Goal: Entertainment & Leisure: Browse casually

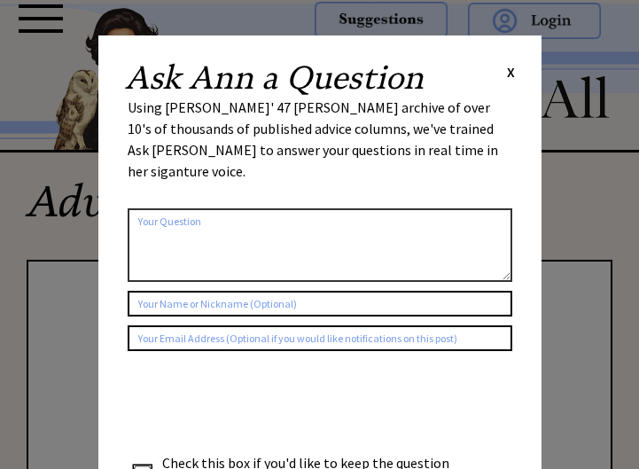
click at [504, 74] on div "Ask [PERSON_NAME] a Question X" at bounding box center [320, 78] width 390 height 32
click at [510, 74] on span "X" at bounding box center [511, 72] width 8 height 18
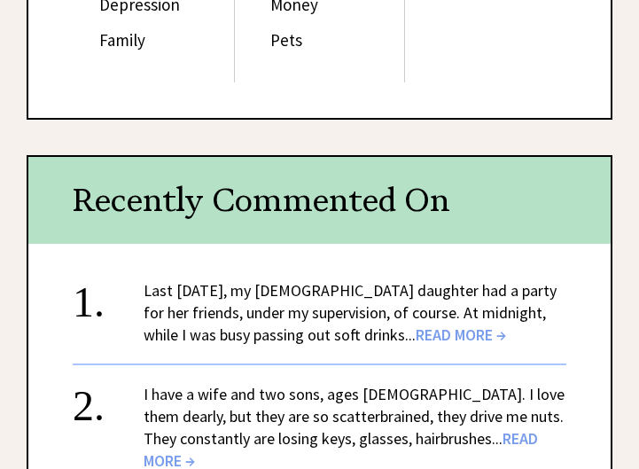
scroll to position [621, 0]
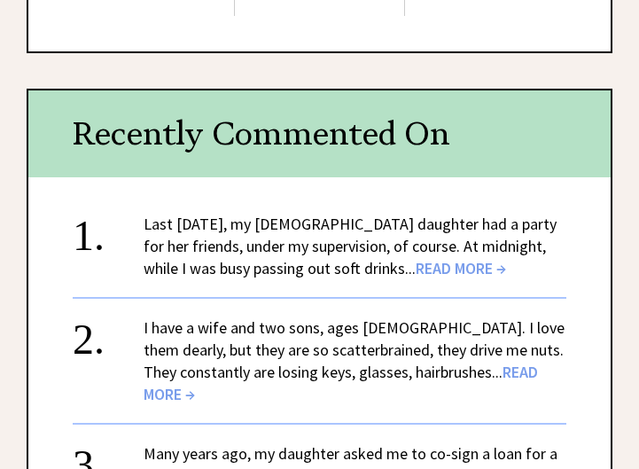
click at [433, 270] on span "READ MORE →" at bounding box center [461, 268] width 90 height 20
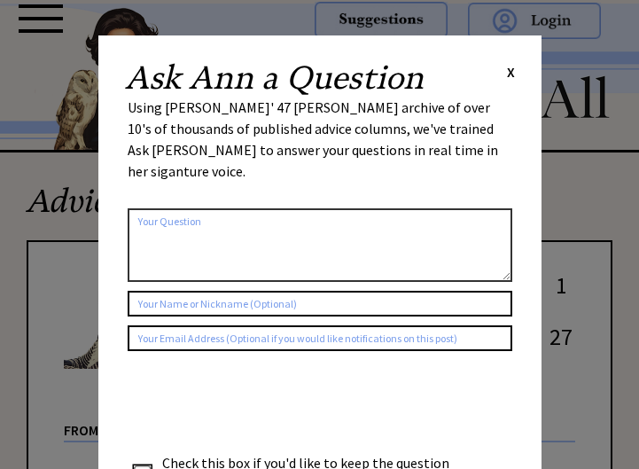
click at [505, 72] on div "Ask [PERSON_NAME] a Question X" at bounding box center [320, 78] width 390 height 32
click at [510, 68] on span "X" at bounding box center [511, 72] width 8 height 18
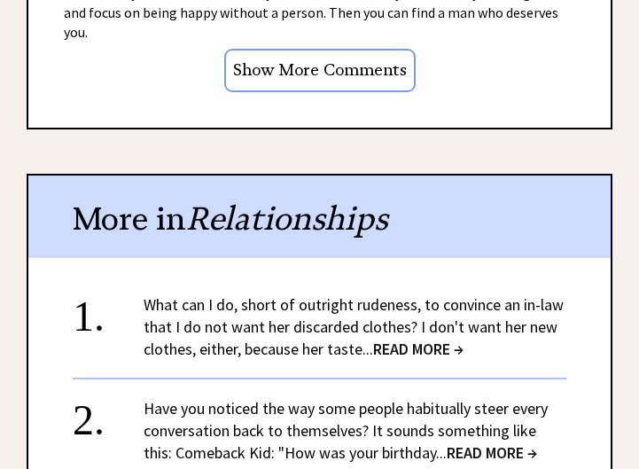
scroll to position [1862, 0]
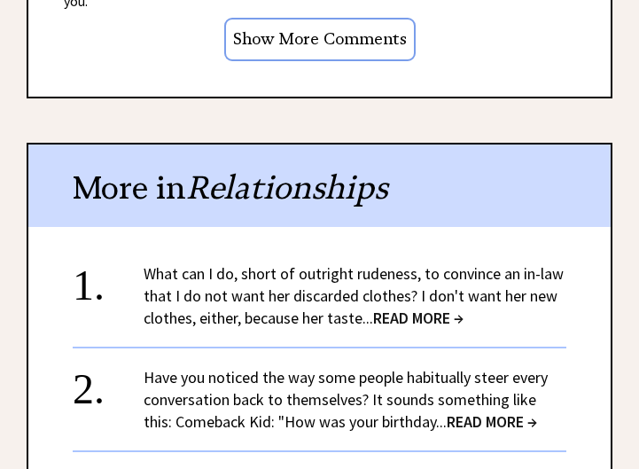
click at [430, 308] on span "READ MORE →" at bounding box center [418, 318] width 90 height 20
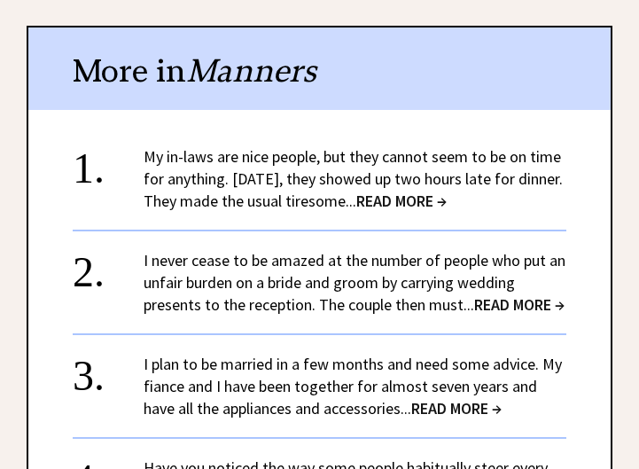
scroll to position [1596, 0]
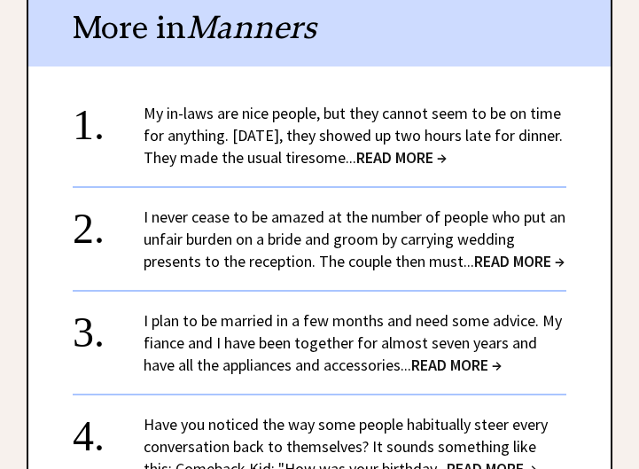
click at [447, 152] on span "READ MORE →" at bounding box center [401, 157] width 90 height 20
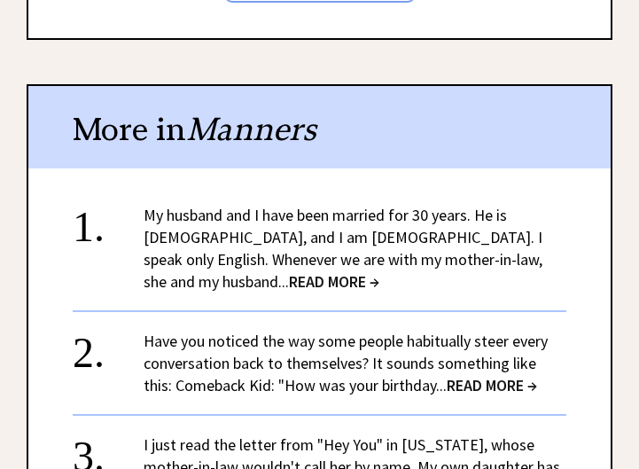
scroll to position [1596, 0]
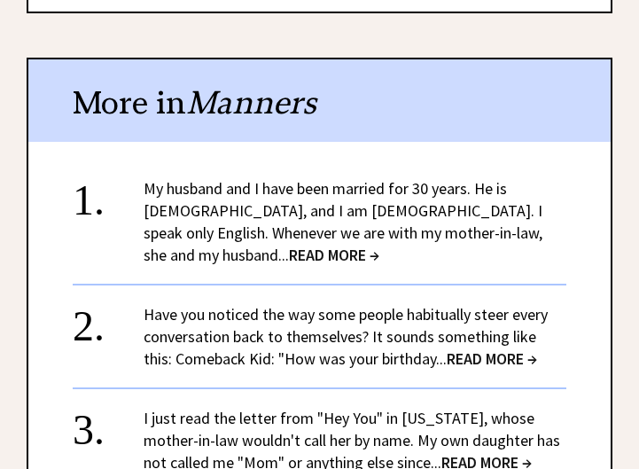
click at [379, 245] on span "READ MORE →" at bounding box center [334, 255] width 90 height 20
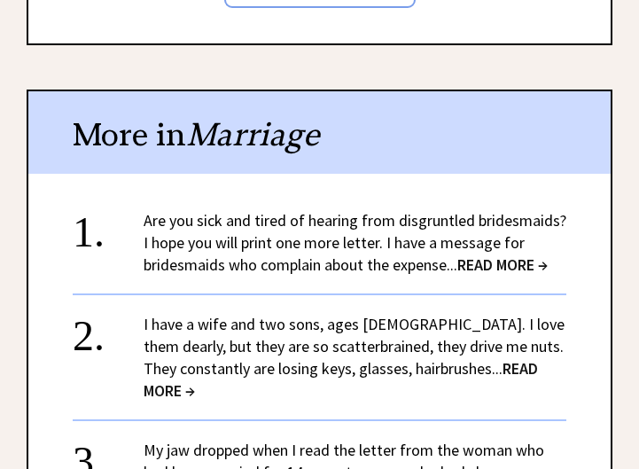
scroll to position [1862, 0]
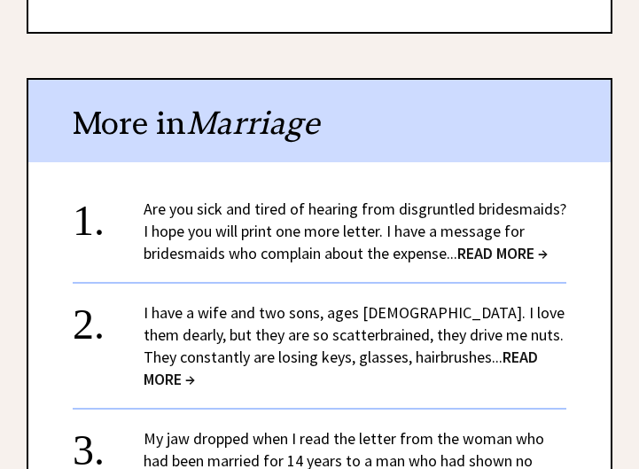
click at [488, 243] on span "READ MORE →" at bounding box center [502, 253] width 90 height 20
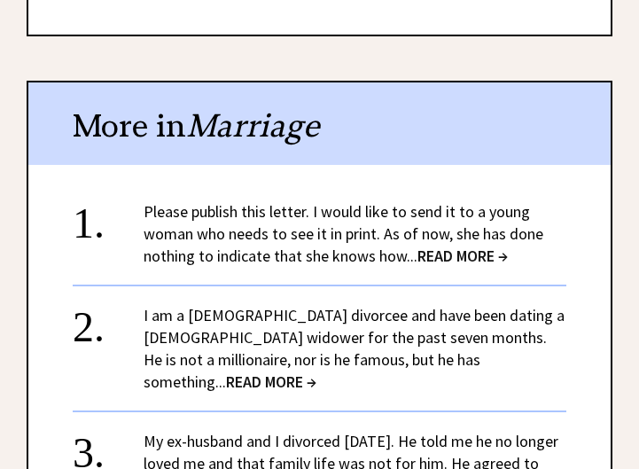
scroll to position [1950, 0]
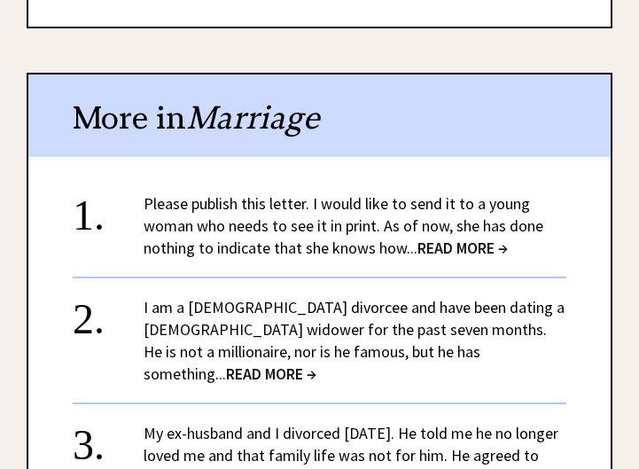
click at [474, 238] on span "READ MORE →" at bounding box center [463, 248] width 90 height 20
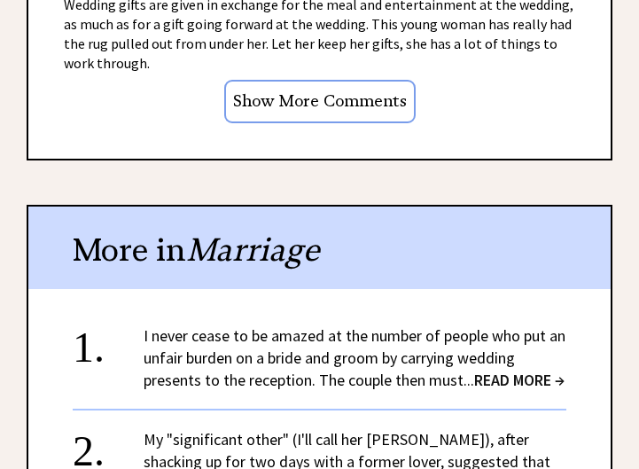
scroll to position [1773, 0]
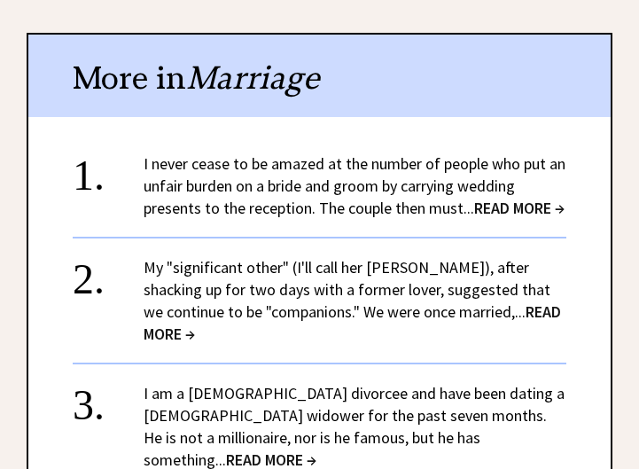
click at [522, 198] on span "READ MORE →" at bounding box center [519, 208] width 90 height 20
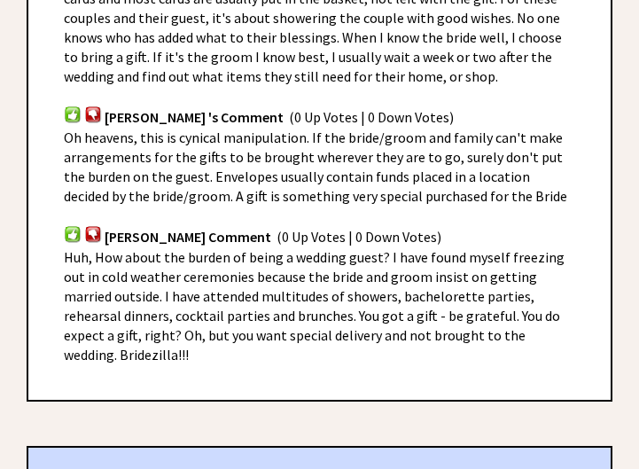
scroll to position [1330, 0]
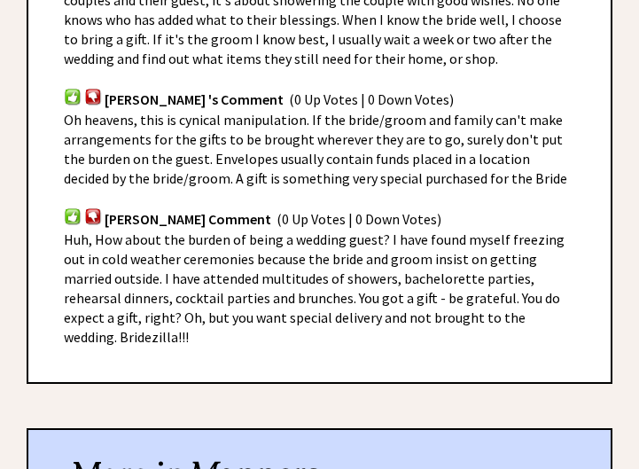
drag, startPoint x: 449, startPoint y: 169, endPoint x: 322, endPoint y: 173, distance: 127.7
click at [322, 188] on div "Tam's Comment (0 Up Votes | 0 Down Votes)" at bounding box center [319, 209] width 511 height 42
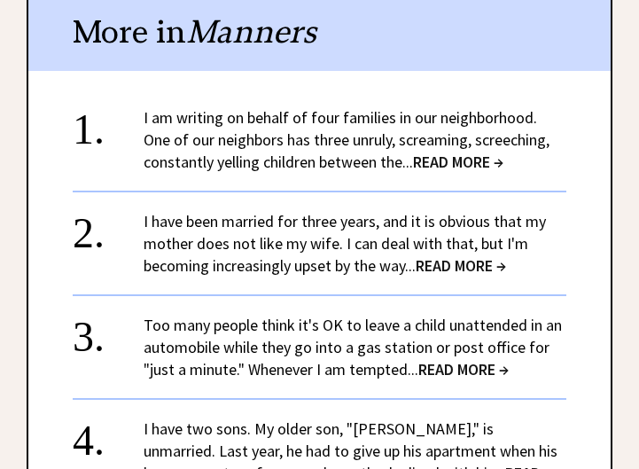
scroll to position [1773, 0]
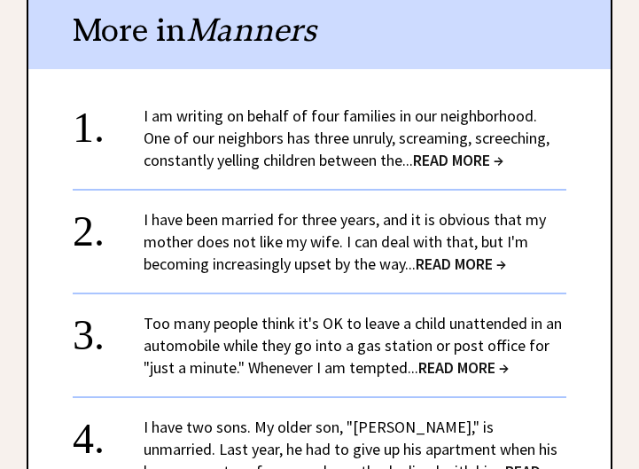
click at [493, 150] on span "READ MORE →" at bounding box center [458, 160] width 90 height 20
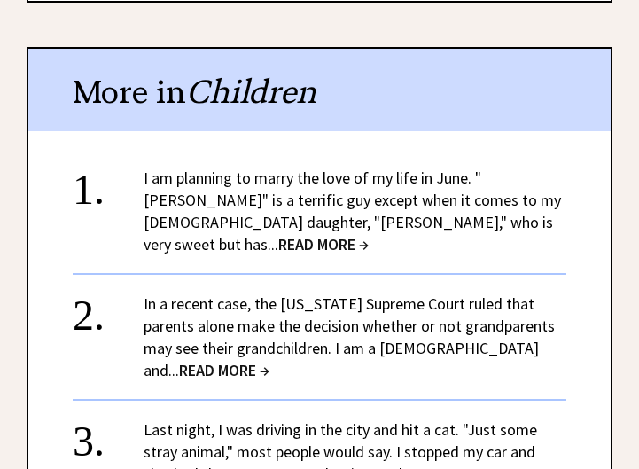
scroll to position [1950, 0]
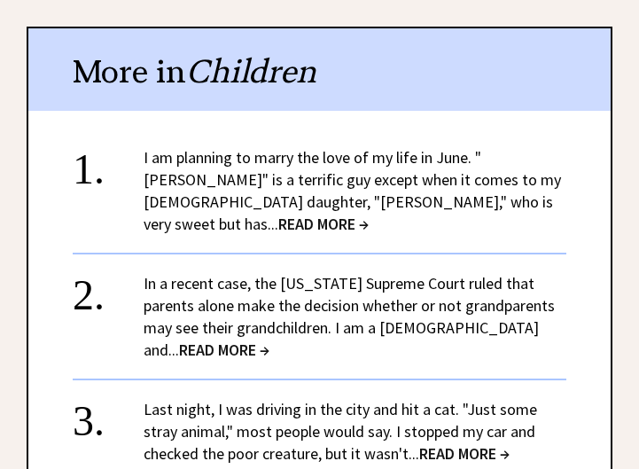
click at [369, 214] on span "READ MORE →" at bounding box center [323, 224] width 90 height 20
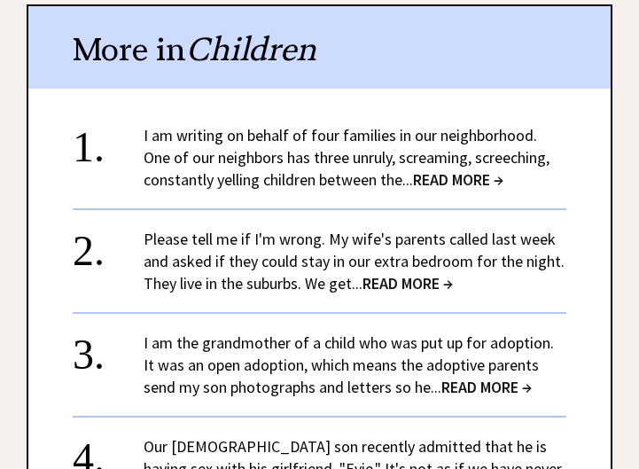
scroll to position [2127, 0]
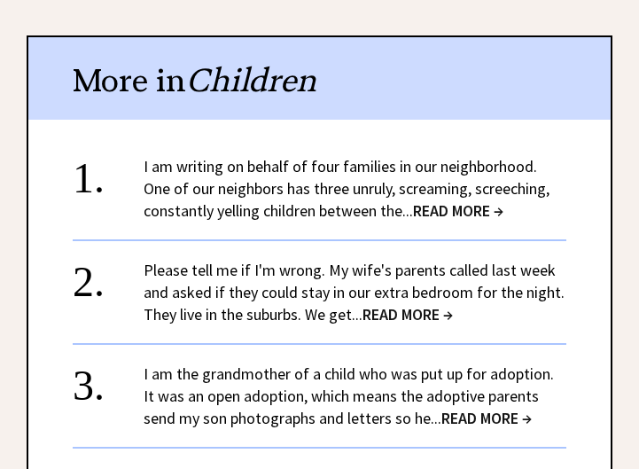
click at [403, 304] on span "READ MORE →" at bounding box center [408, 314] width 90 height 20
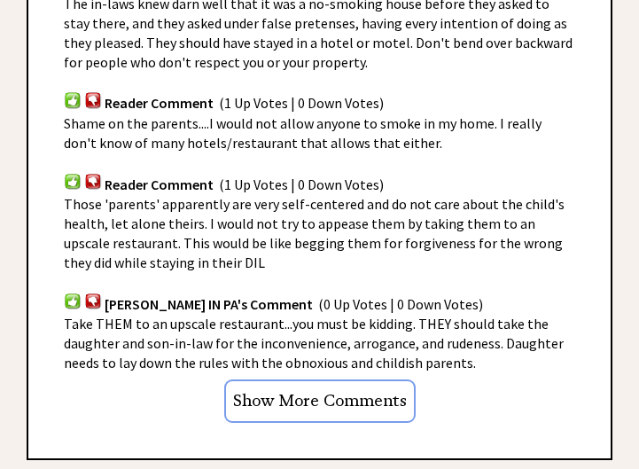
scroll to position [1507, 0]
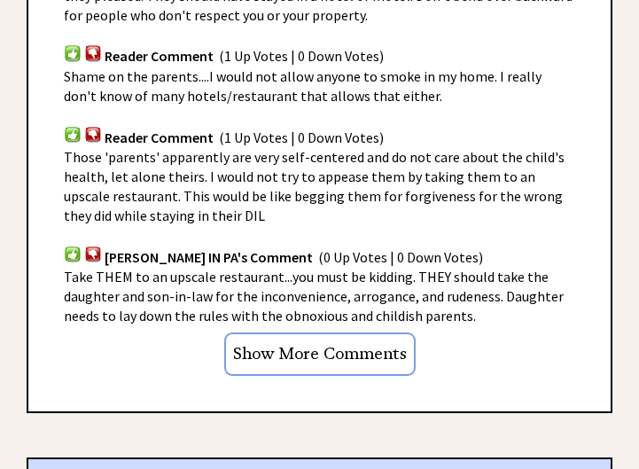
drag, startPoint x: 466, startPoint y: 125, endPoint x: 446, endPoint y: 105, distance: 28.8
click at [446, 105] on div "Shame on the parents....I would not allow anyone to smoke in my home. I really …" at bounding box center [319, 85] width 511 height 39
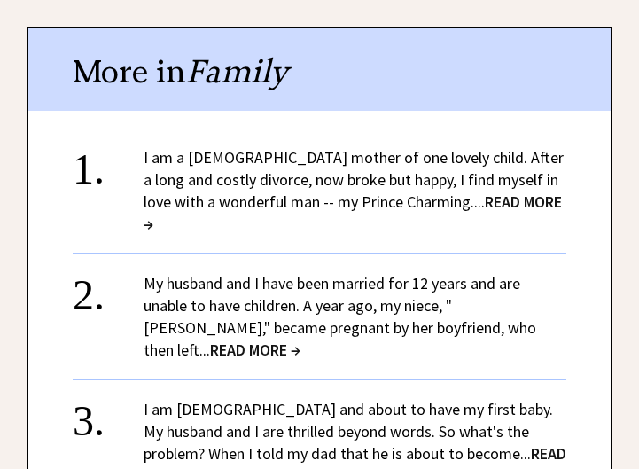
scroll to position [1950, 0]
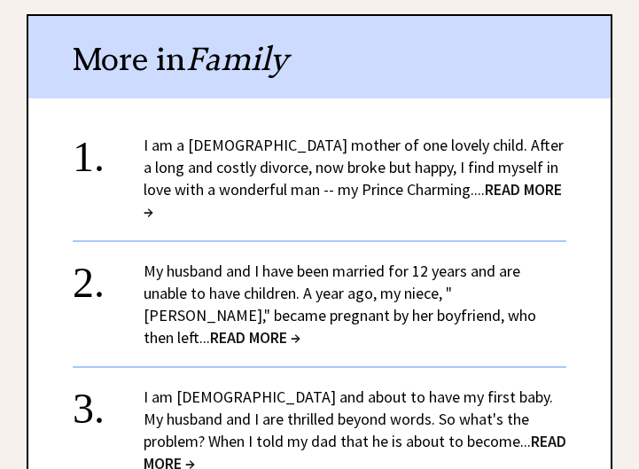
click at [483, 184] on span "READ MORE →" at bounding box center [353, 200] width 418 height 43
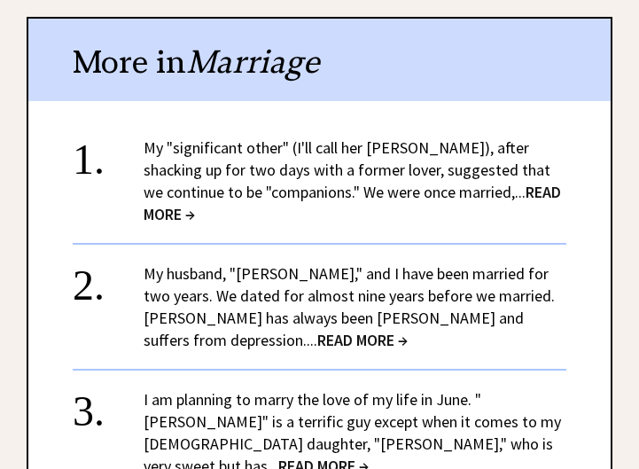
scroll to position [1684, 0]
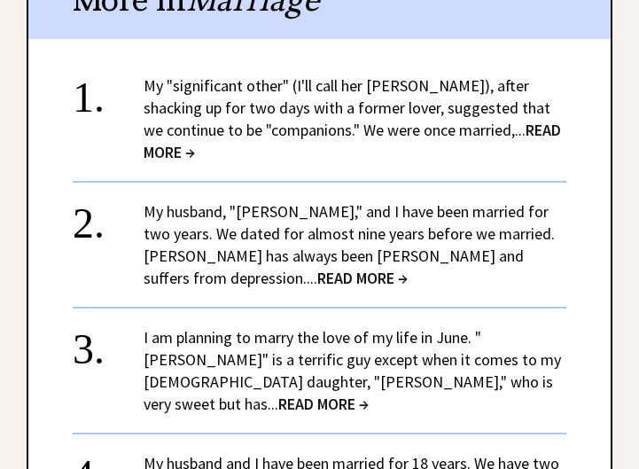
click at [481, 120] on span "READ MORE →" at bounding box center [353, 141] width 418 height 43
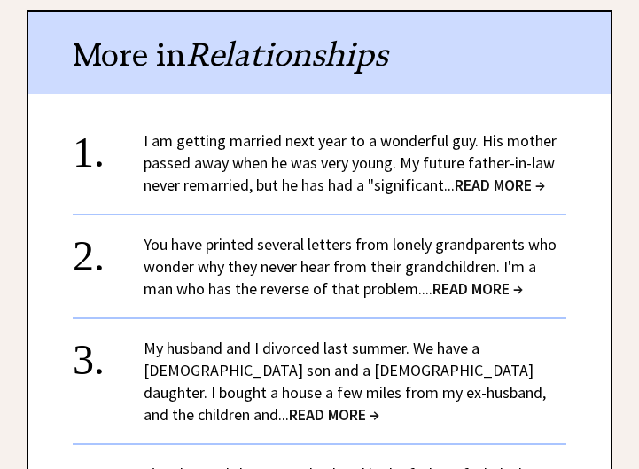
scroll to position [1773, 0]
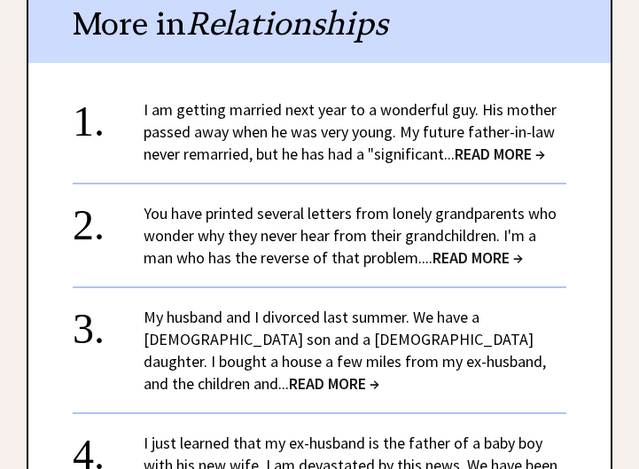
click at [504, 153] on span "READ MORE →" at bounding box center [500, 154] width 90 height 20
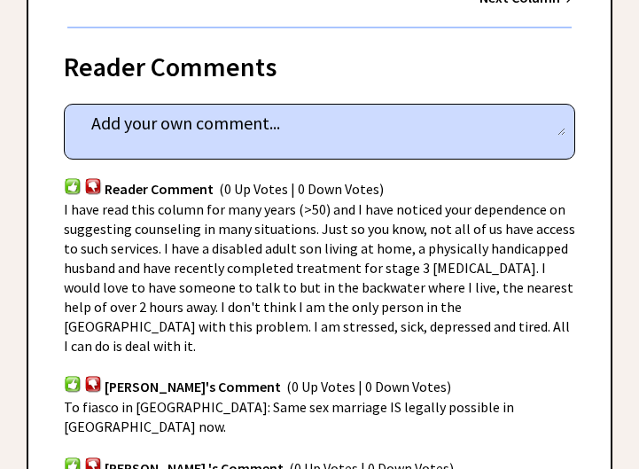
scroll to position [1064, 0]
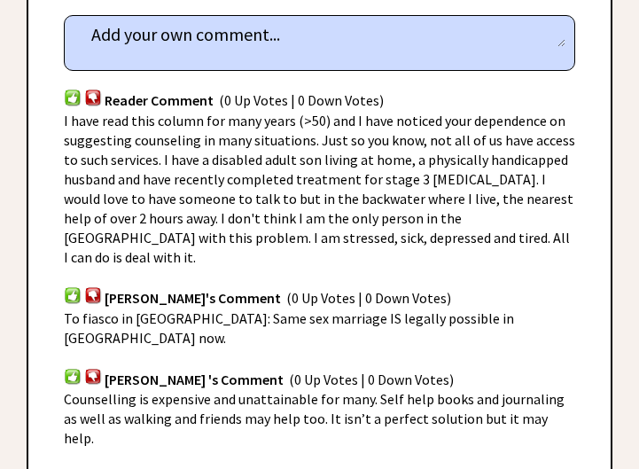
drag, startPoint x: 511, startPoint y: 214, endPoint x: 478, endPoint y: 232, distance: 38.5
click at [478, 267] on div "[PERSON_NAME]'s Comment (0 Up Votes | 0 Down Votes)" at bounding box center [319, 288] width 511 height 42
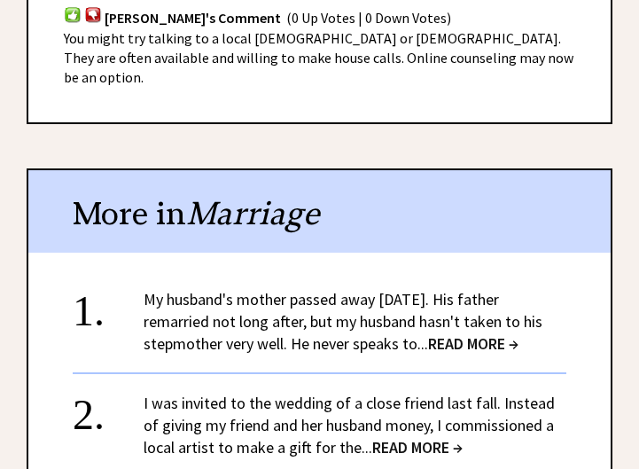
scroll to position [1684, 0]
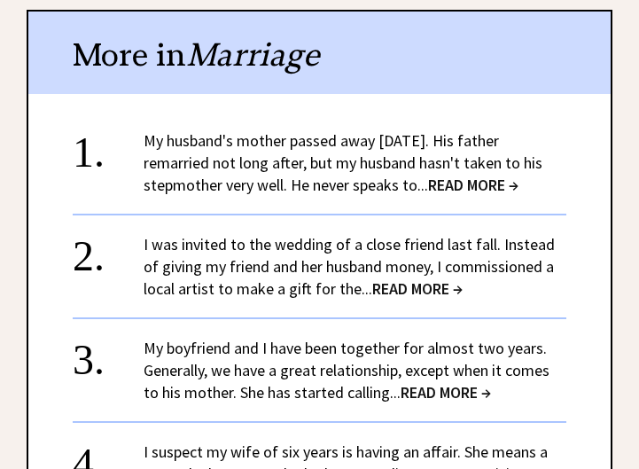
click at [480, 175] on span "READ MORE →" at bounding box center [473, 185] width 90 height 20
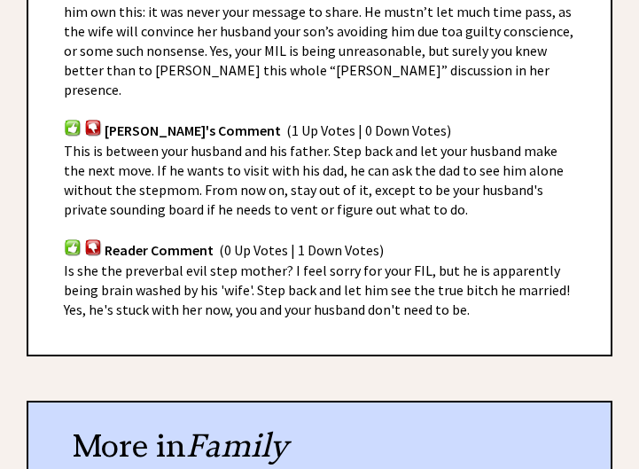
scroll to position [1507, 0]
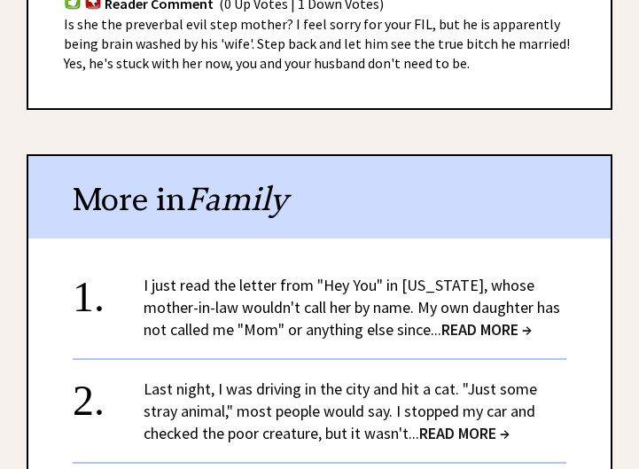
click at [480, 319] on span "READ MORE →" at bounding box center [486, 329] width 90 height 20
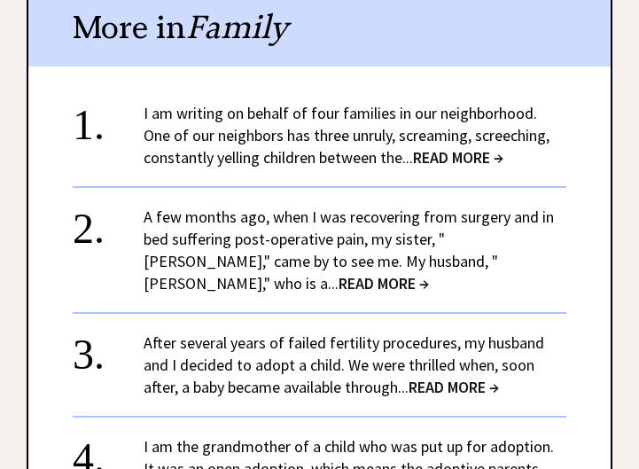
scroll to position [1330, 0]
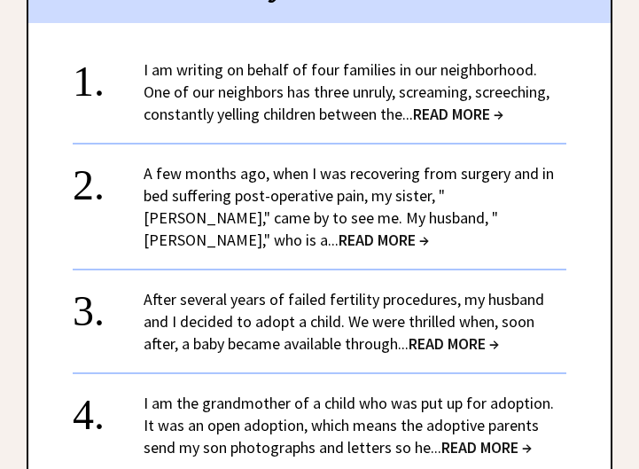
click at [429, 230] on span "READ MORE →" at bounding box center [384, 240] width 90 height 20
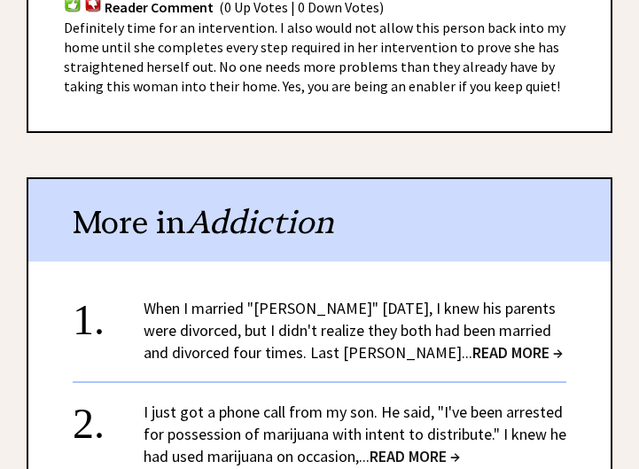
scroll to position [1507, 0]
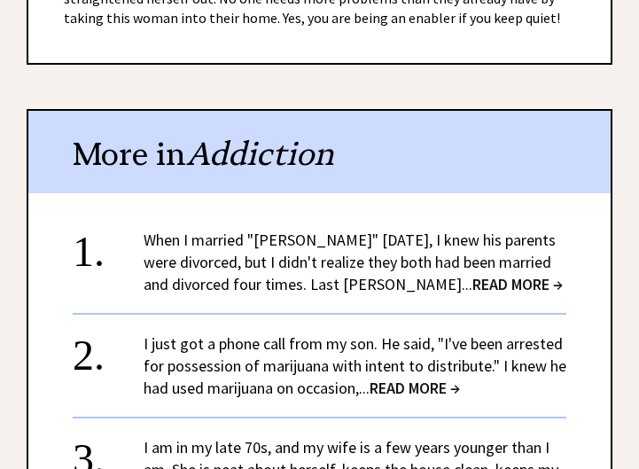
click at [472, 274] on span "READ MORE →" at bounding box center [517, 284] width 90 height 20
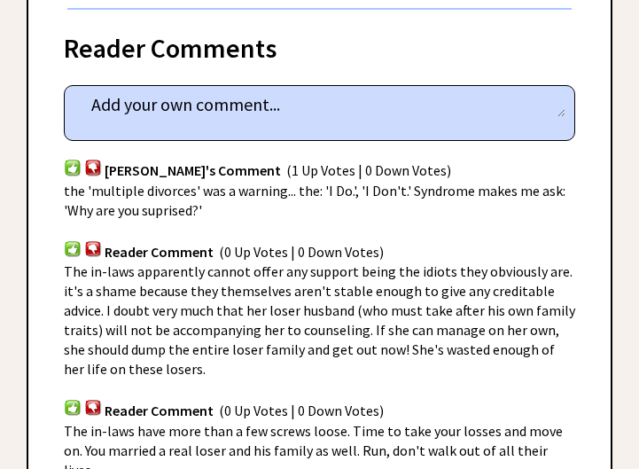
scroll to position [1418, 0]
